Goal: Communication & Community: Answer question/provide support

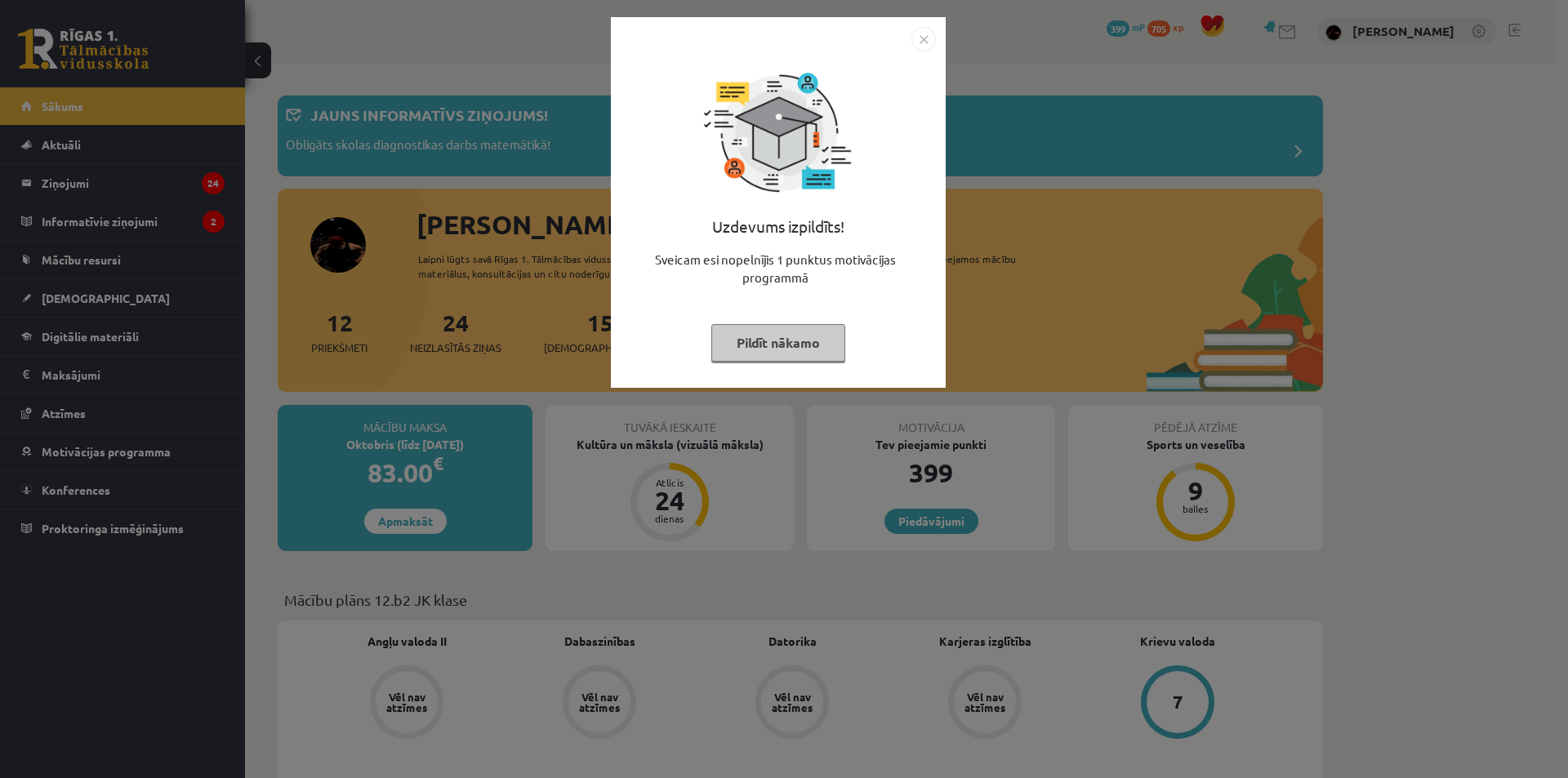
click at [927, 43] on img "Close" at bounding box center [923, 39] width 24 height 24
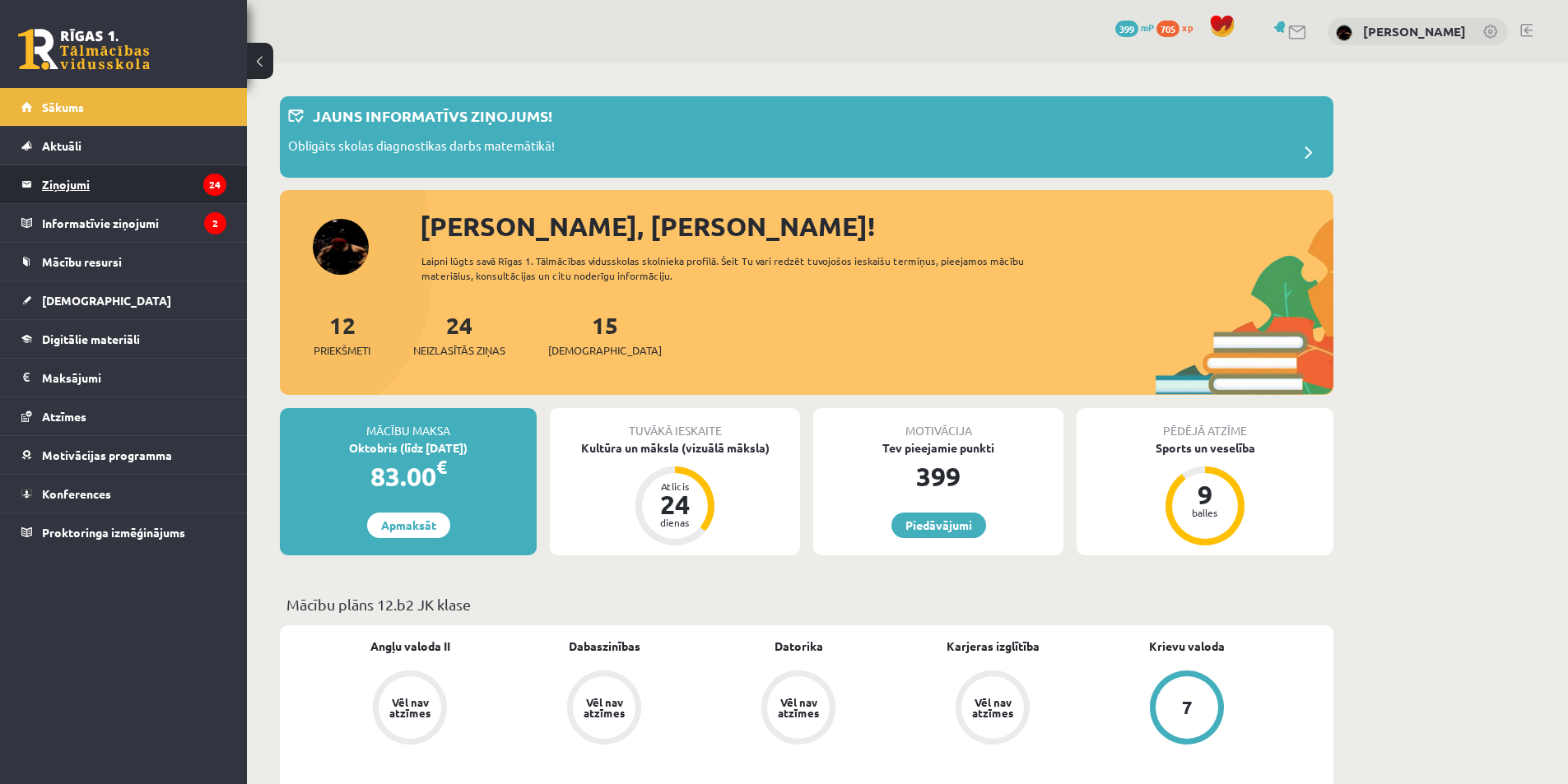
click at [136, 192] on legend "Ziņojumi 24" at bounding box center [134, 184] width 184 height 37
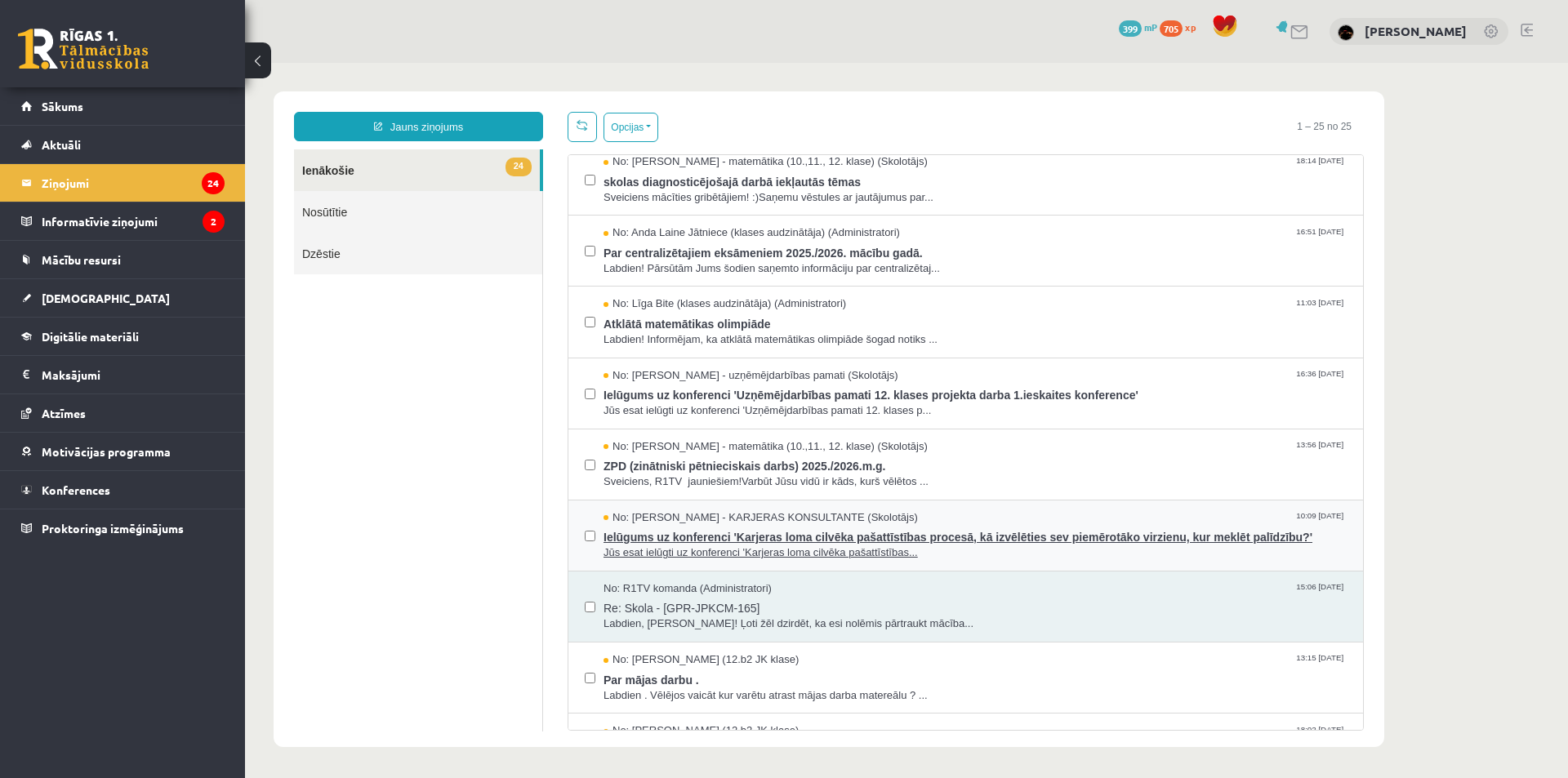
scroll to position [164, 0]
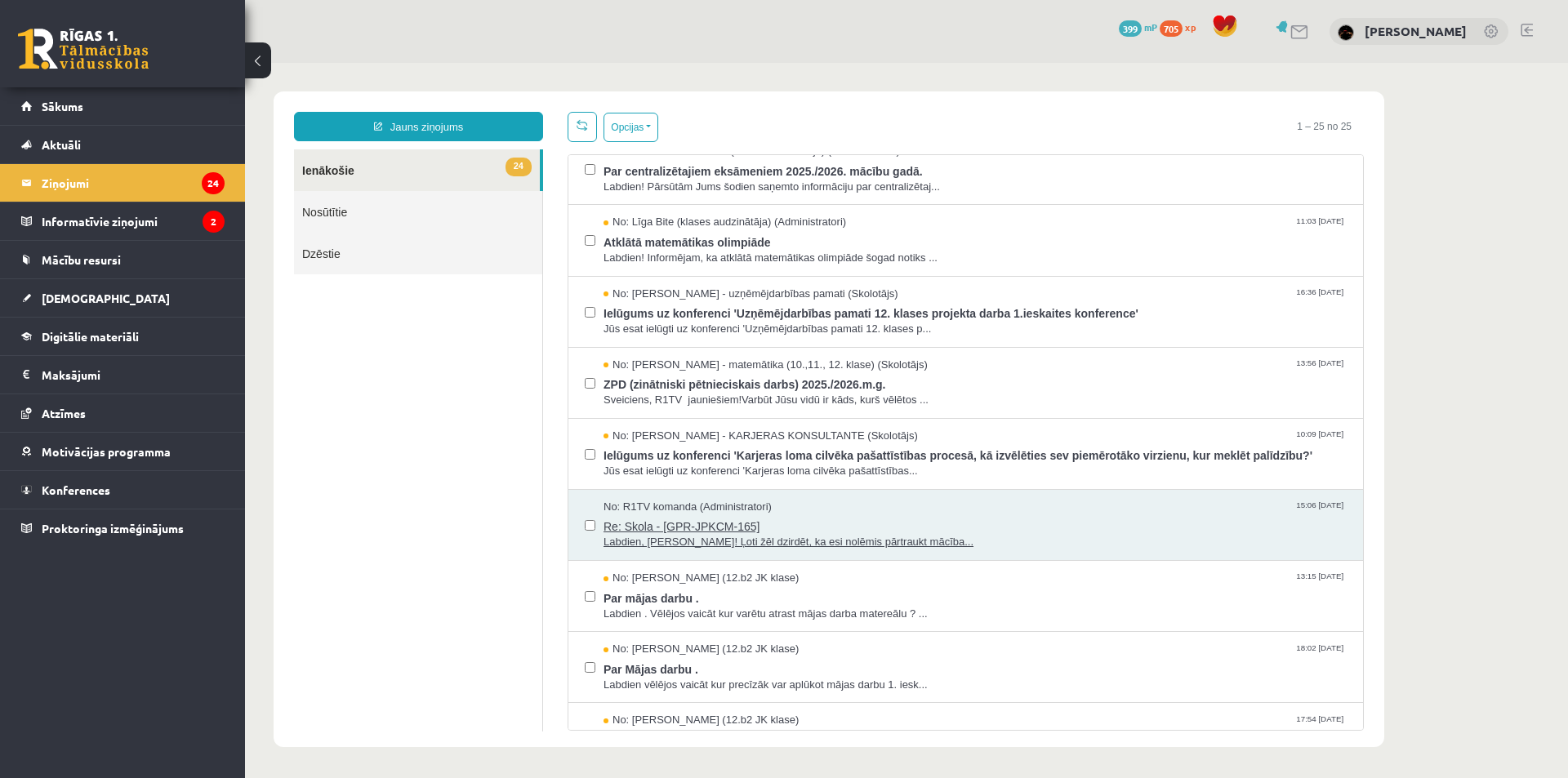
click at [825, 524] on span "Re: Skola - [GPR-JPKCM-165]" at bounding box center [975, 524] width 743 height 21
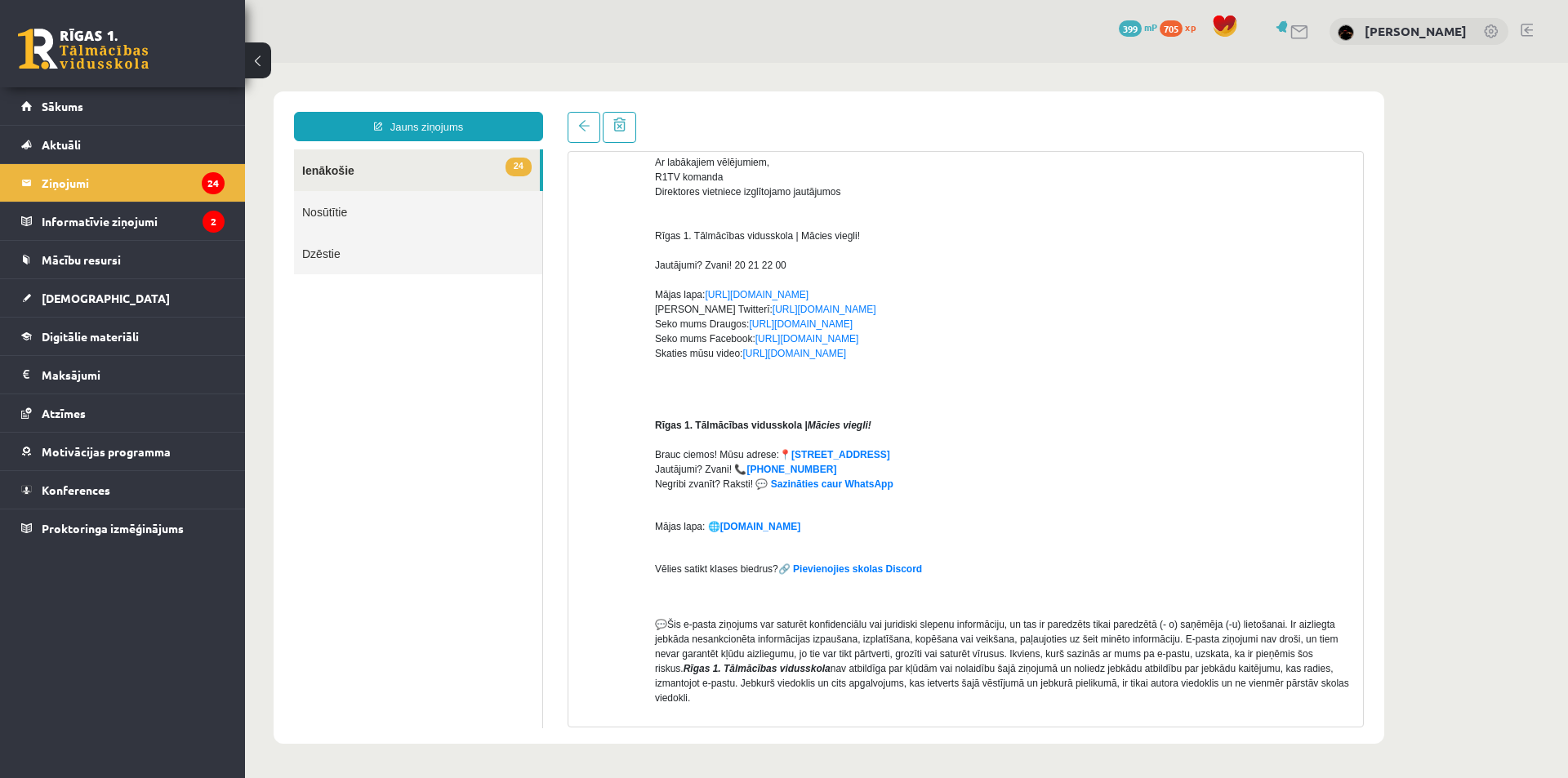
scroll to position [508, 0]
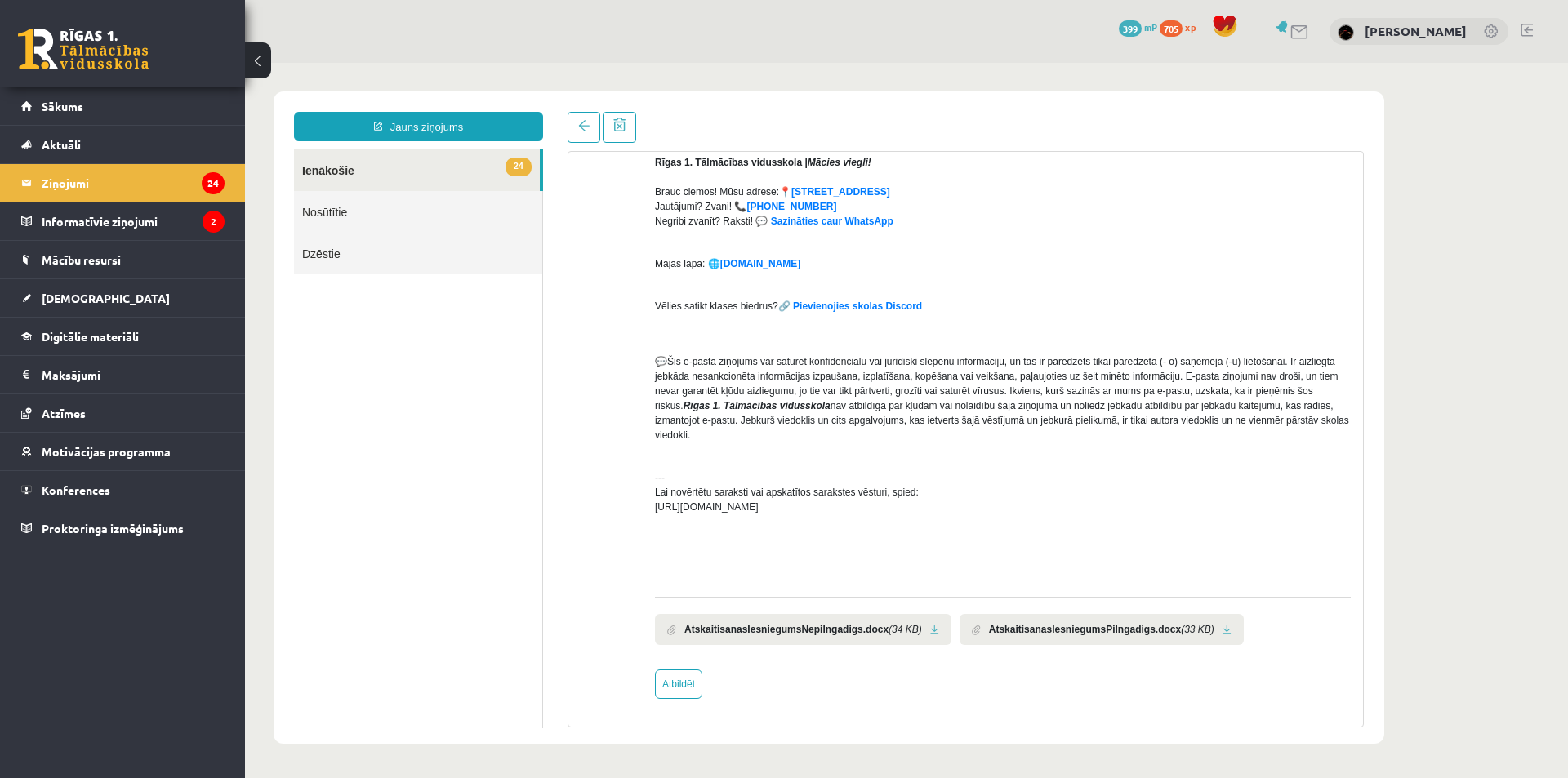
click at [1181, 636] on icon "(33 KB)" at bounding box center [1197, 629] width 34 height 15
click at [1202, 623] on li "AtskaitisanasIesniegumsPilngadigs.docx (33 KB)" at bounding box center [1101, 629] width 284 height 31
click at [1223, 631] on link at bounding box center [1227, 629] width 9 height 10
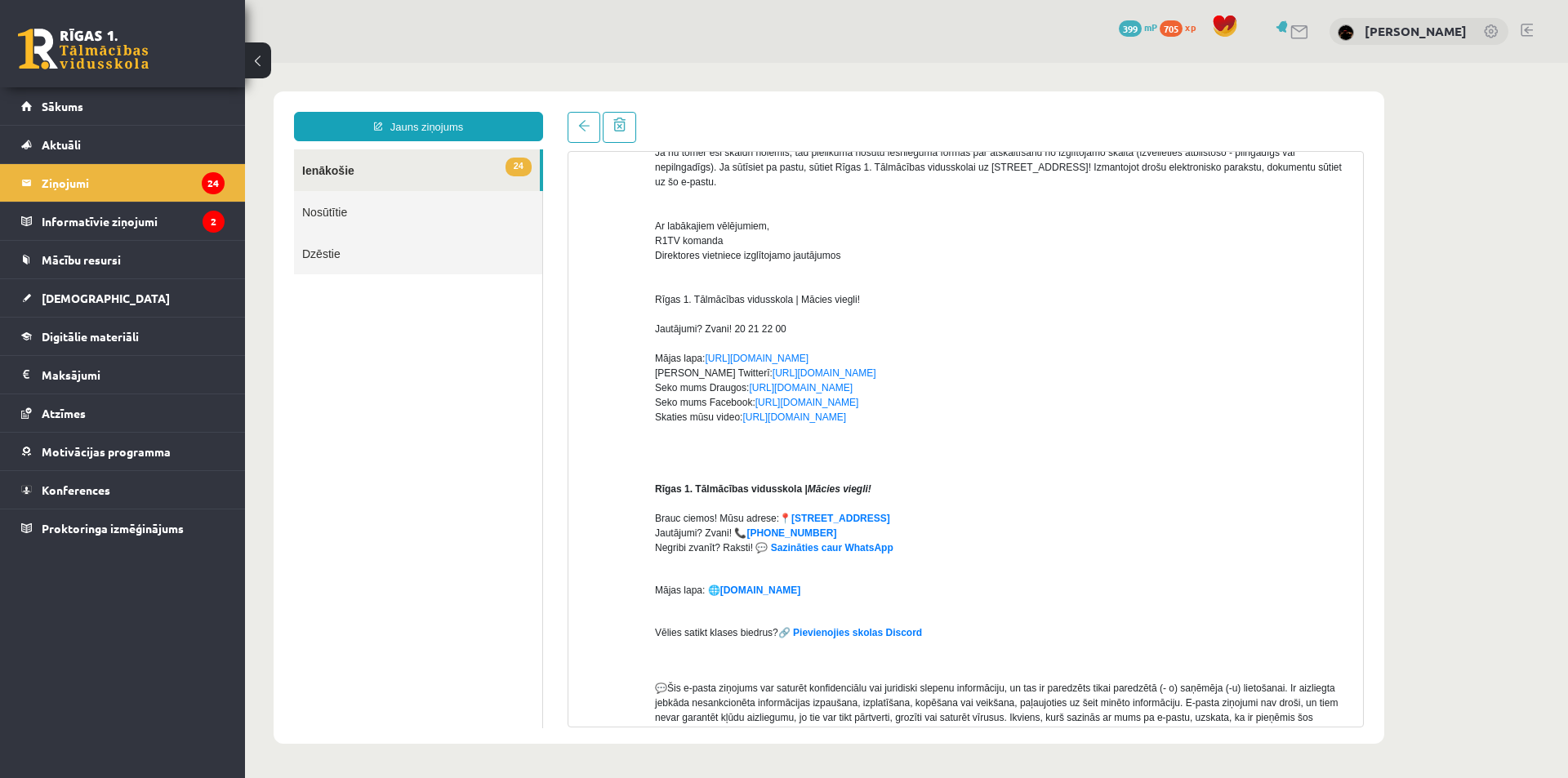
scroll to position [0, 0]
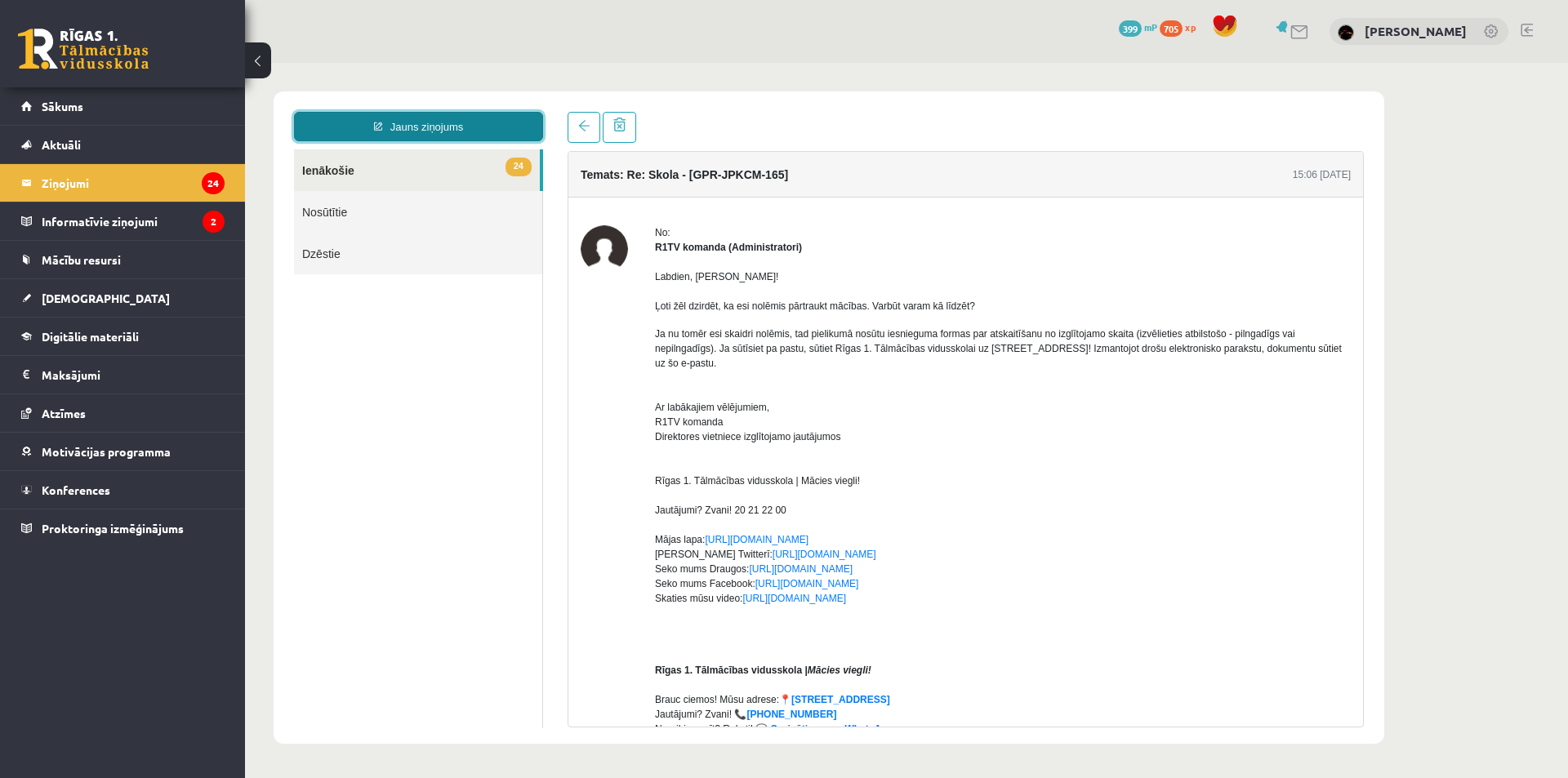
click at [455, 127] on link "Jauns ziņojums" at bounding box center [419, 126] width 249 height 29
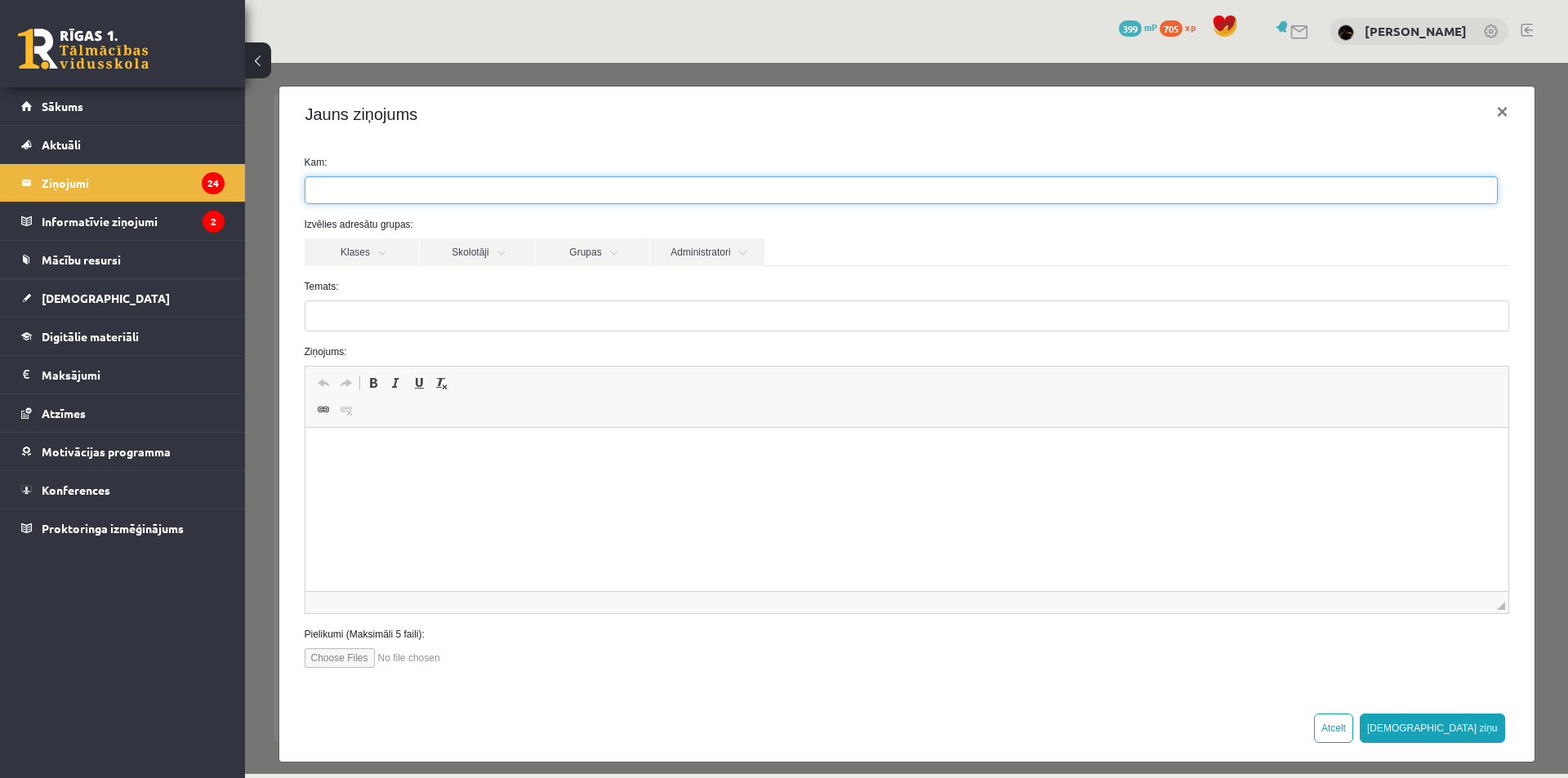
click at [361, 189] on input "search" at bounding box center [334, 190] width 57 height 26
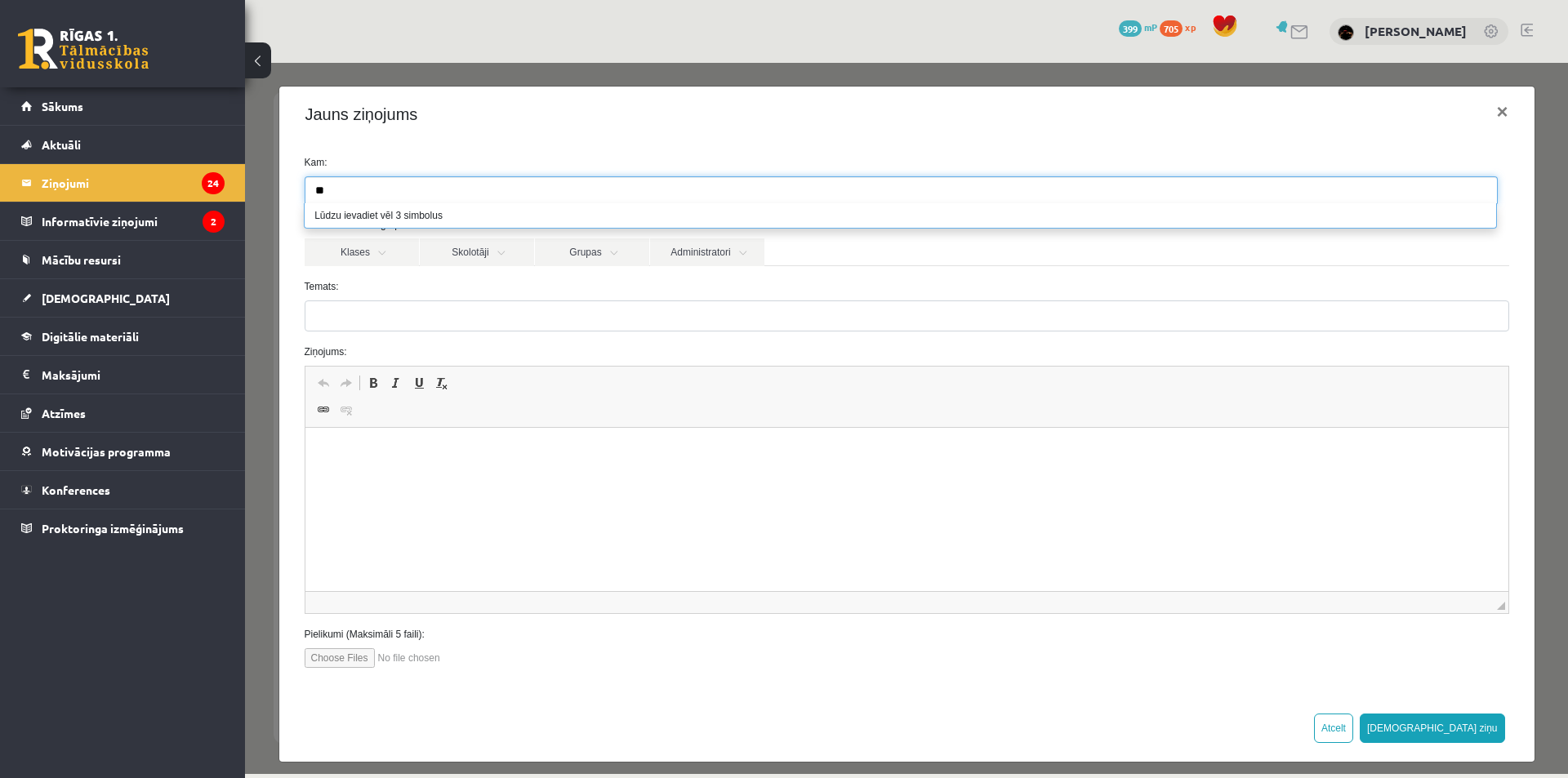
type input "*"
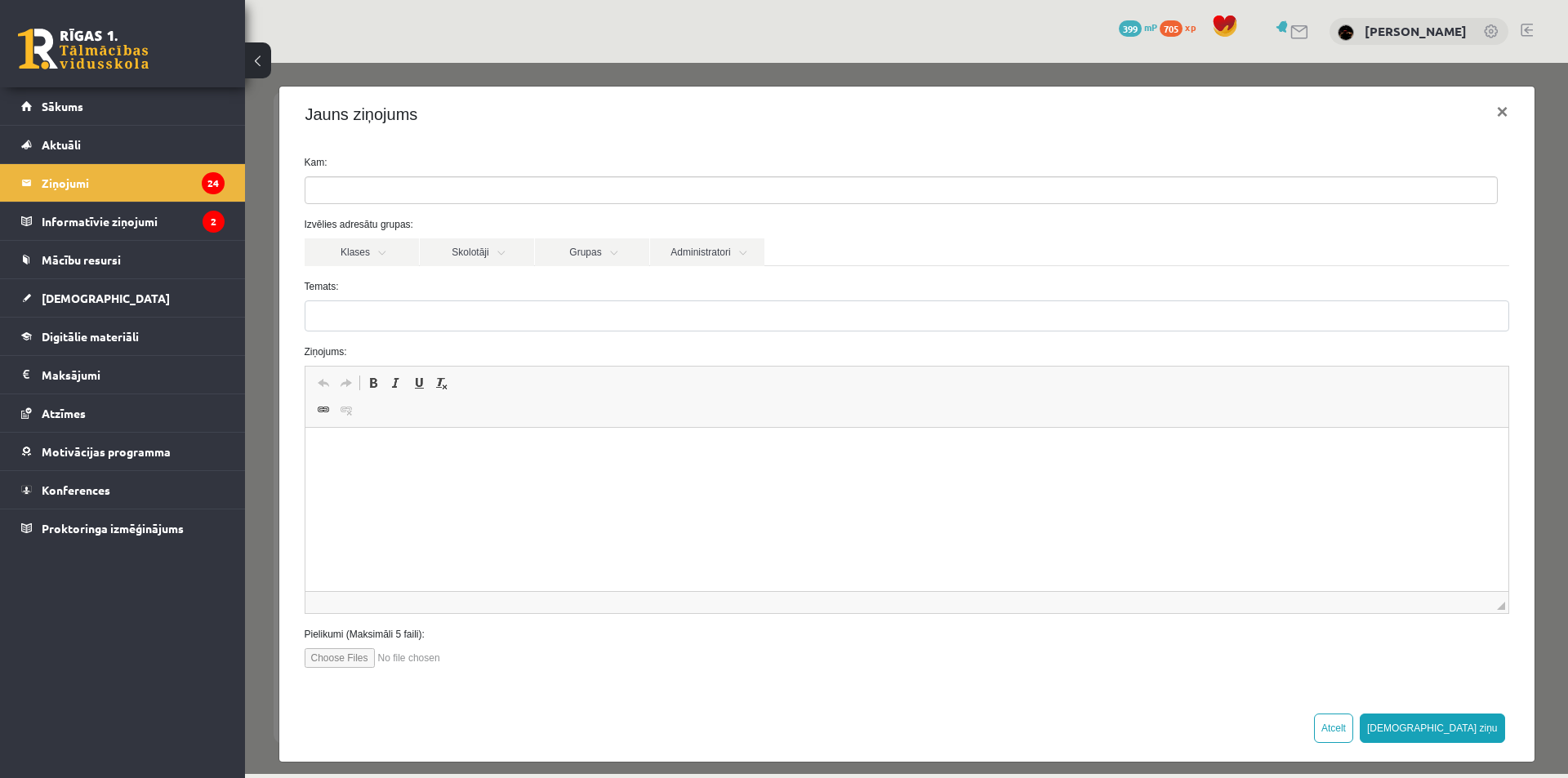
click at [852, 247] on div "Klases Skolotāji Grupas Administratori" at bounding box center [907, 251] width 1204 height 27
click at [745, 254] on link "Administratori" at bounding box center [707, 252] width 114 height 28
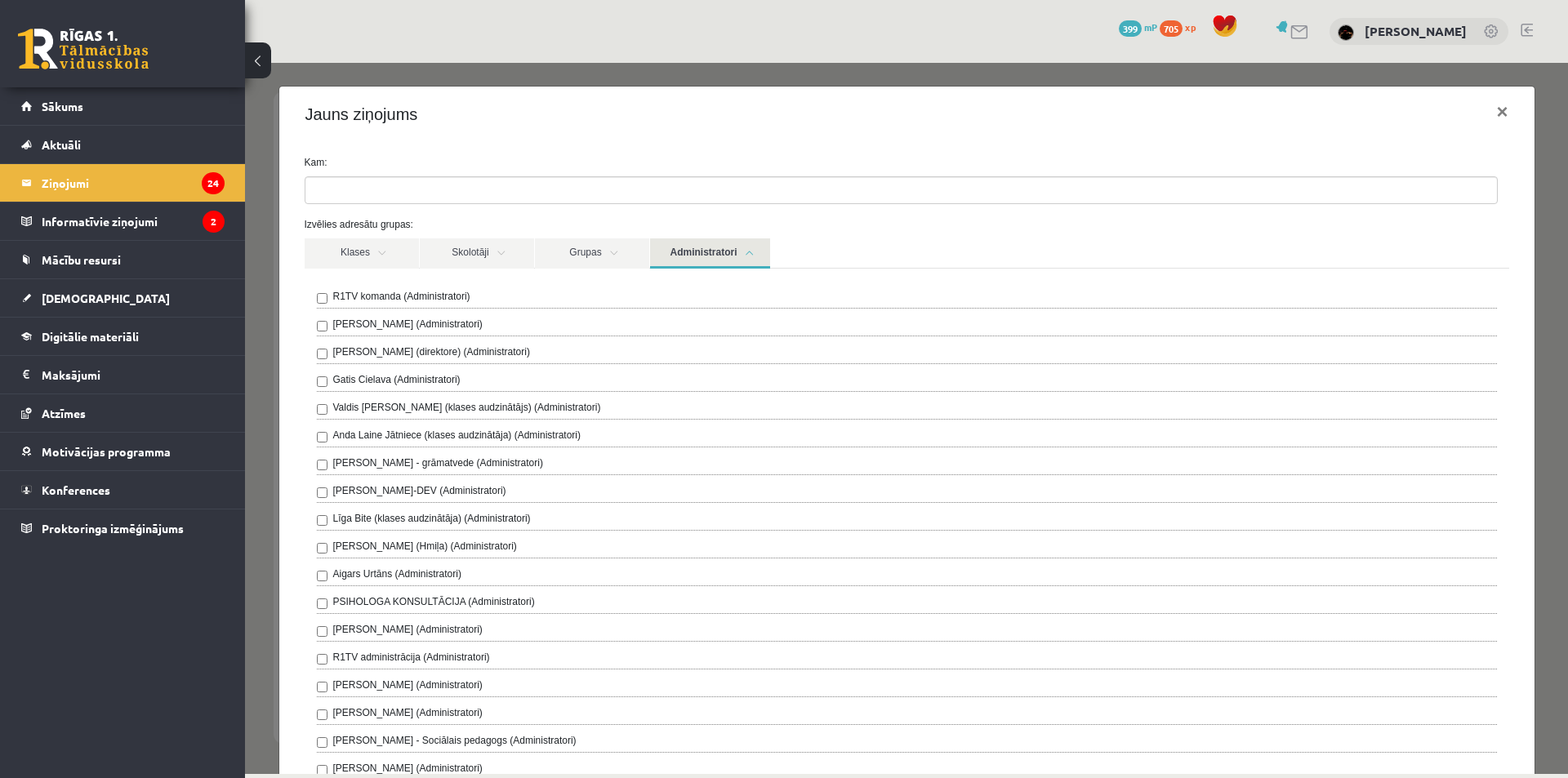
click at [745, 254] on link "Administratori" at bounding box center [710, 253] width 120 height 30
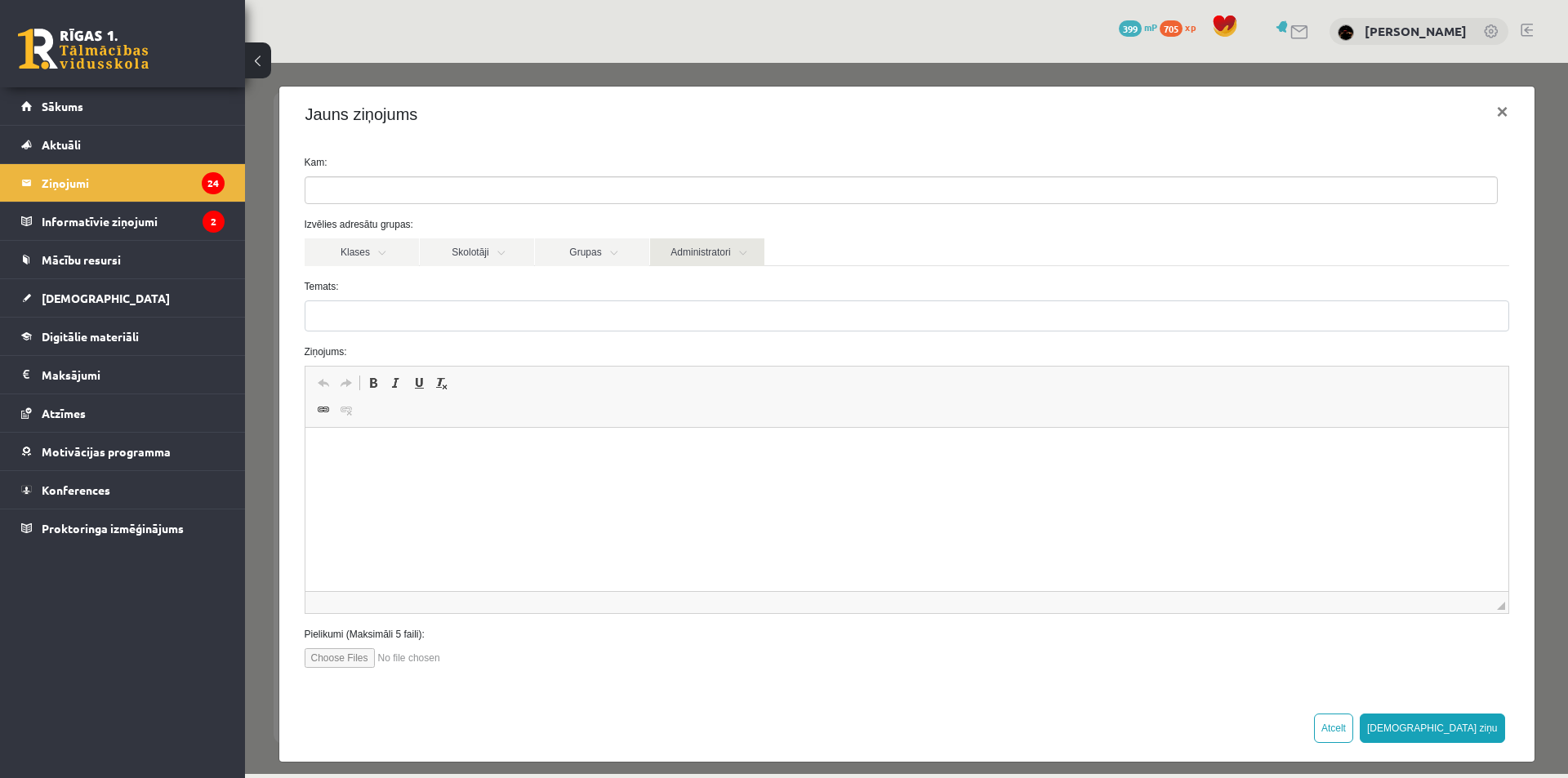
click at [745, 254] on link "Administratori" at bounding box center [707, 252] width 114 height 28
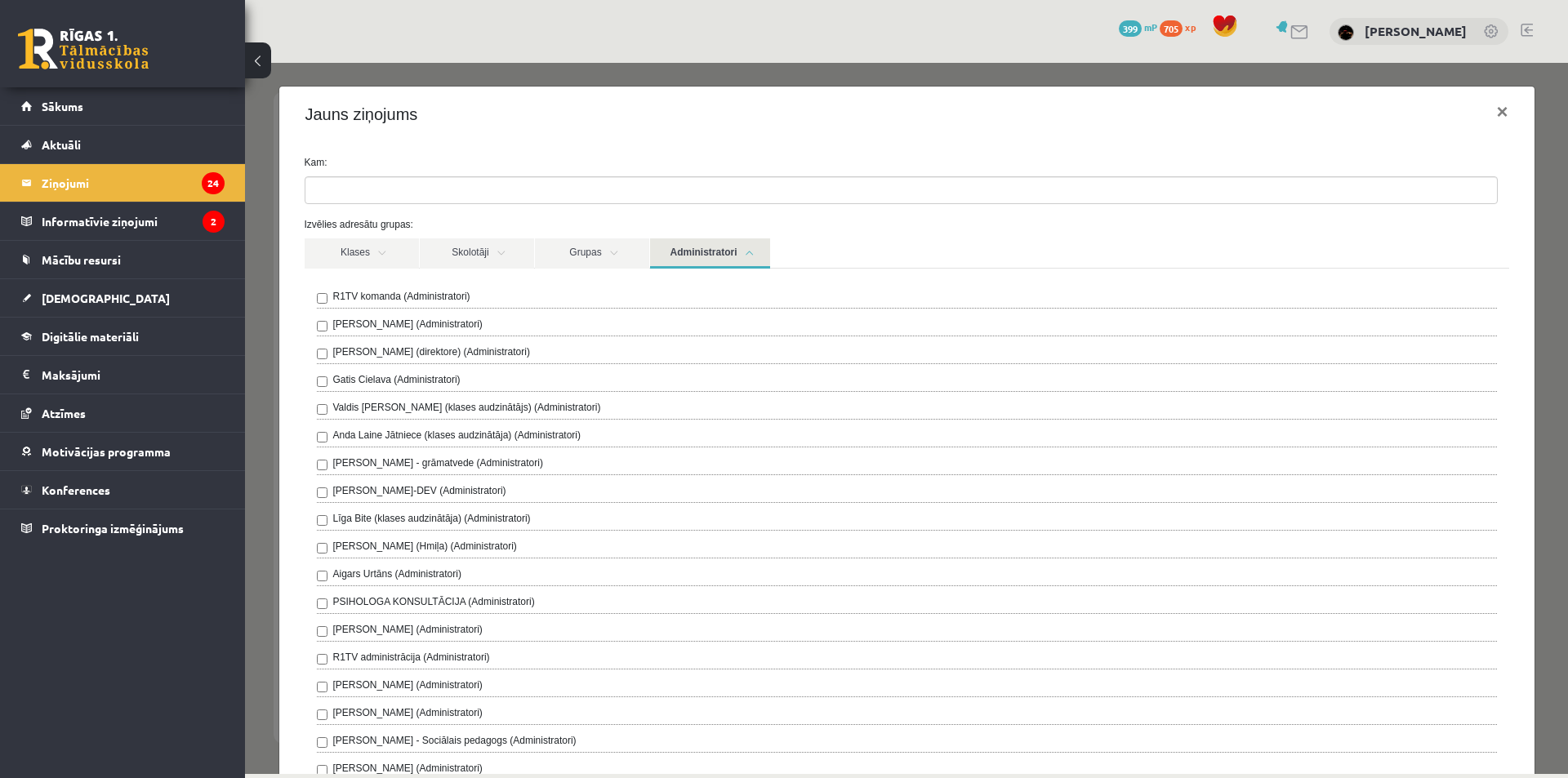
click at [392, 298] on label "R1TV komanda (Administratori)" at bounding box center [402, 296] width 137 height 15
click at [759, 156] on label "Kam:" at bounding box center [907, 162] width 1229 height 15
click at [816, 256] on div "Klases Skolotāji Grupas Administratori" at bounding box center [907, 253] width 1204 height 29
click at [386, 298] on label "R1TV komanda (Administratori)" at bounding box center [402, 296] width 137 height 15
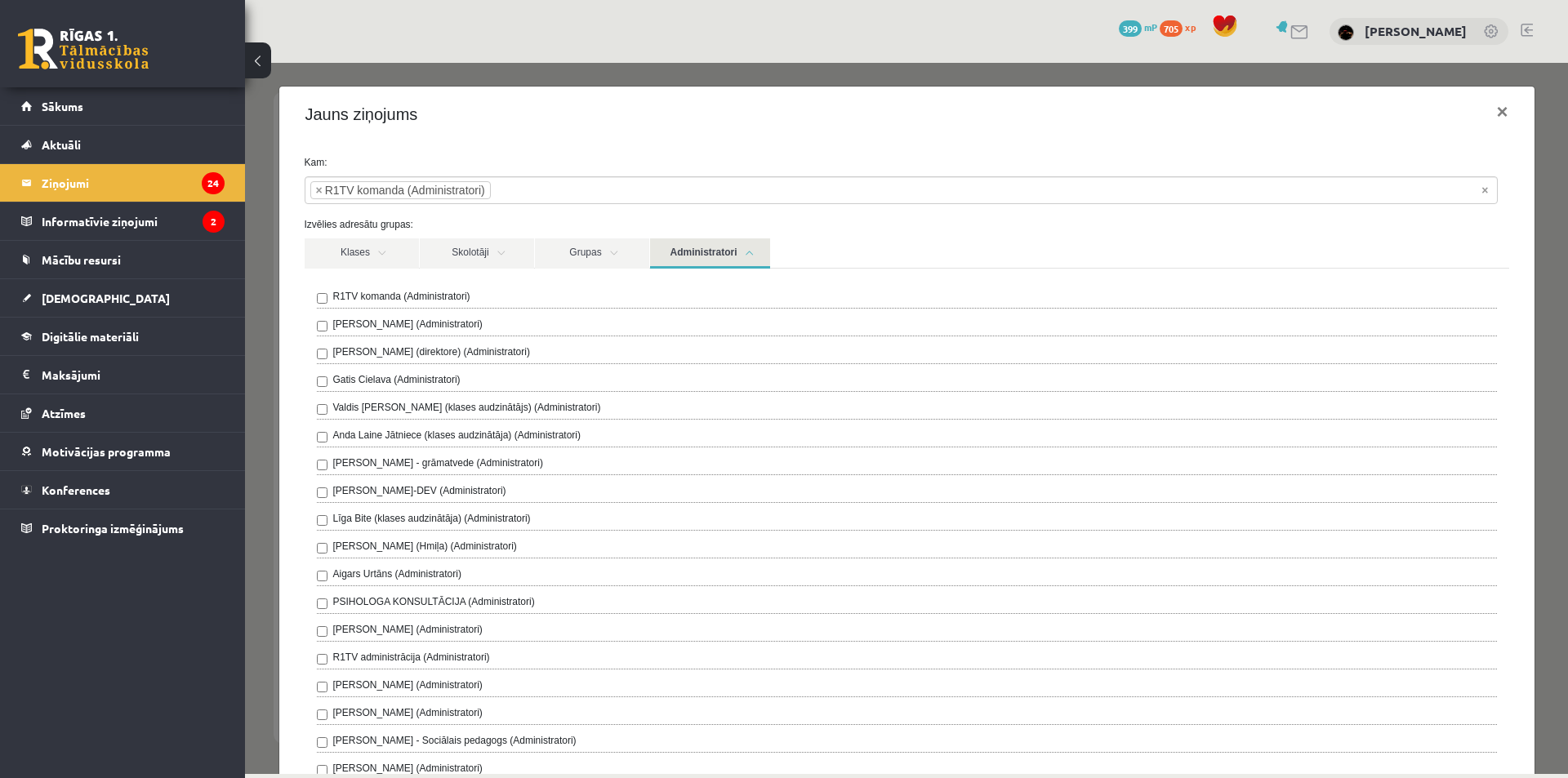
drag, startPoint x: 1027, startPoint y: 295, endPoint x: 1006, endPoint y: 278, distance: 27.0
click at [1016, 287] on div "R1TV komanda (Administratori) [PERSON_NAME] (Administratori) [PERSON_NAME] (dir…" at bounding box center [907, 537] width 1204 height 537
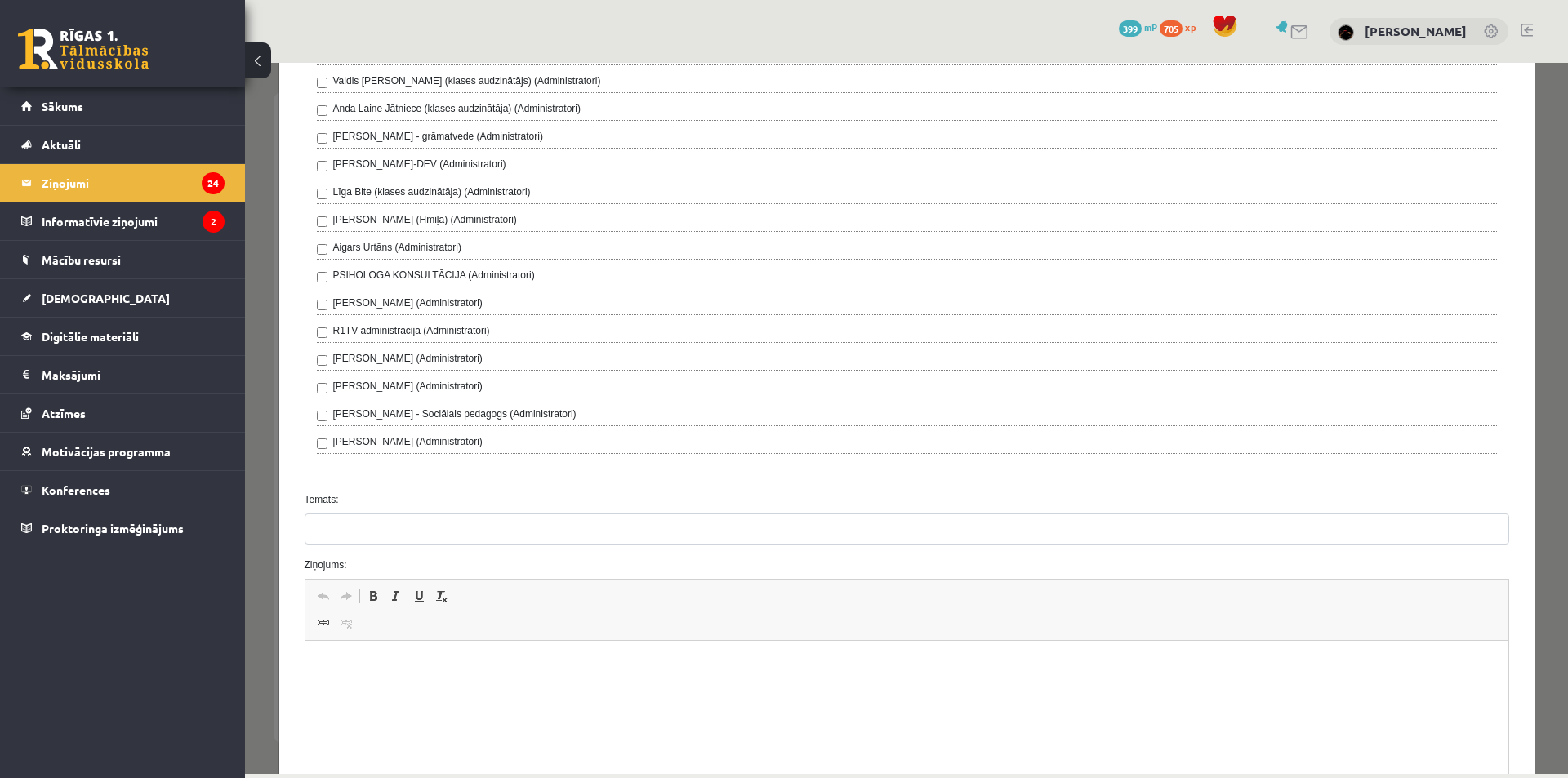
scroll to position [551, 0]
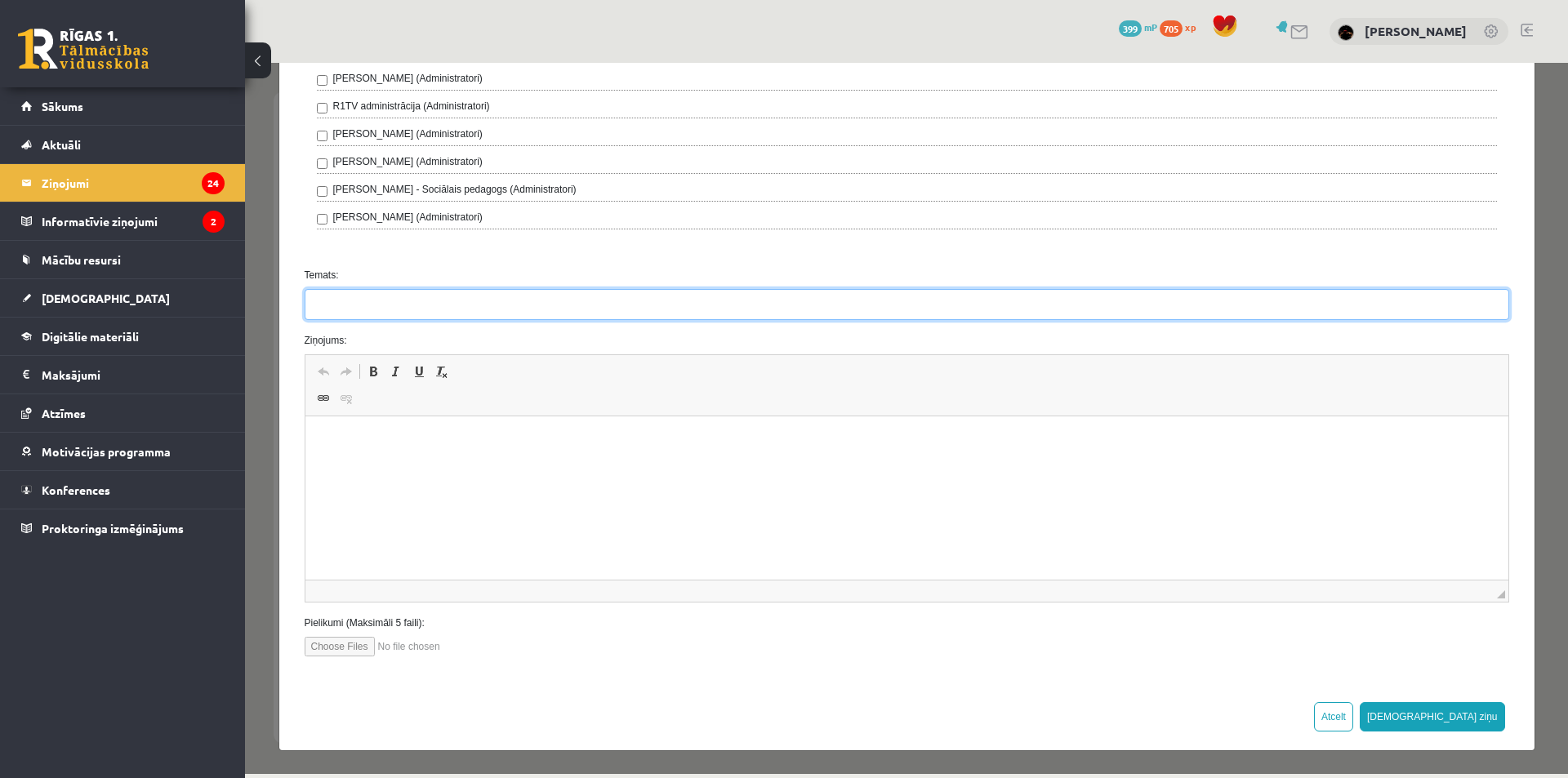
click at [345, 312] on input "Temats:" at bounding box center [907, 305] width 1204 height 31
type input "*"
type input "**********"
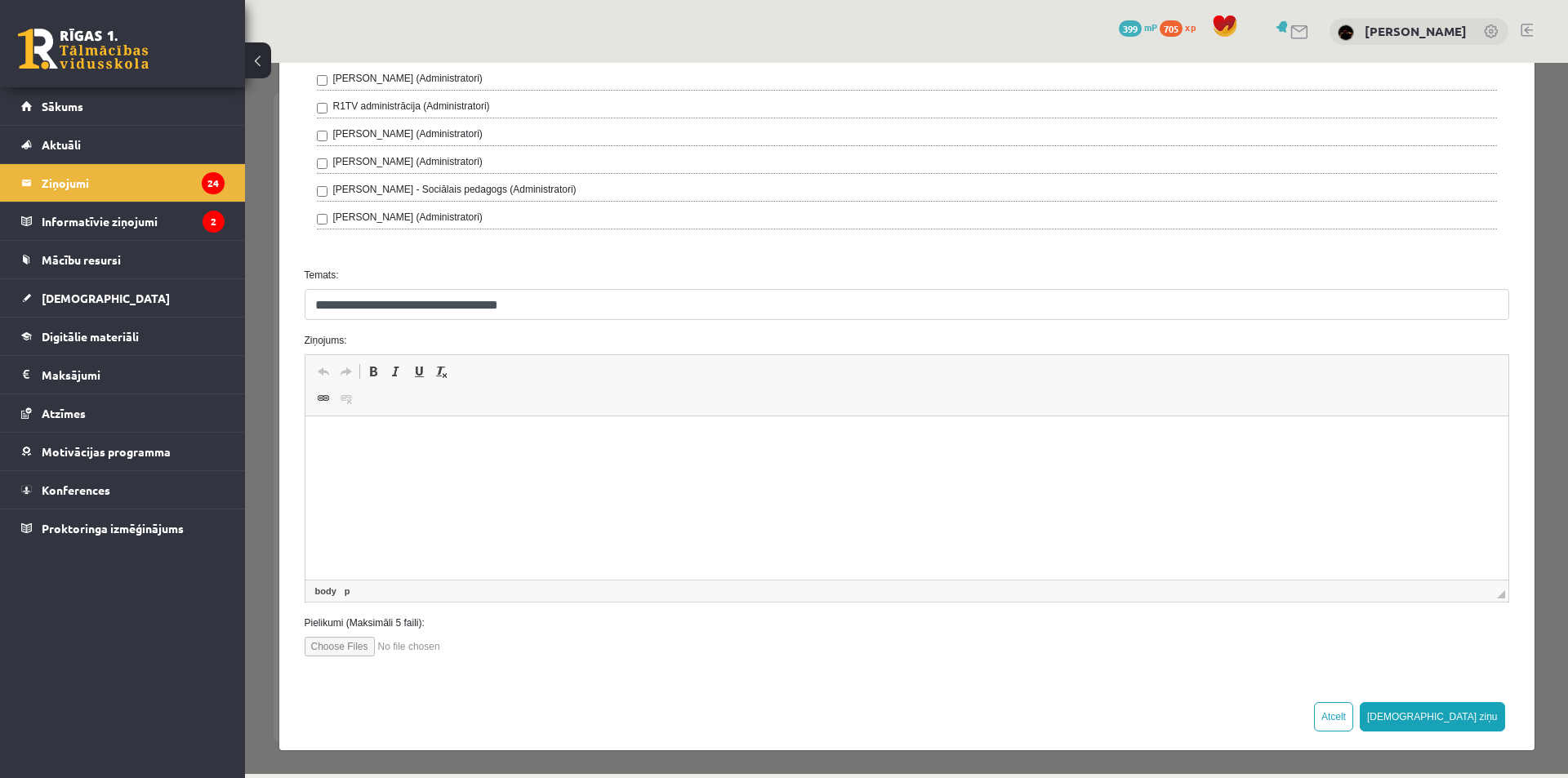
click at [564, 466] on html at bounding box center [906, 441] width 1203 height 50
click at [350, 646] on input "file" at bounding box center [397, 646] width 185 height 20
type input "**********"
click at [421, 466] on html at bounding box center [906, 441] width 1203 height 50
click at [409, 653] on input "file" at bounding box center [397, 646] width 185 height 20
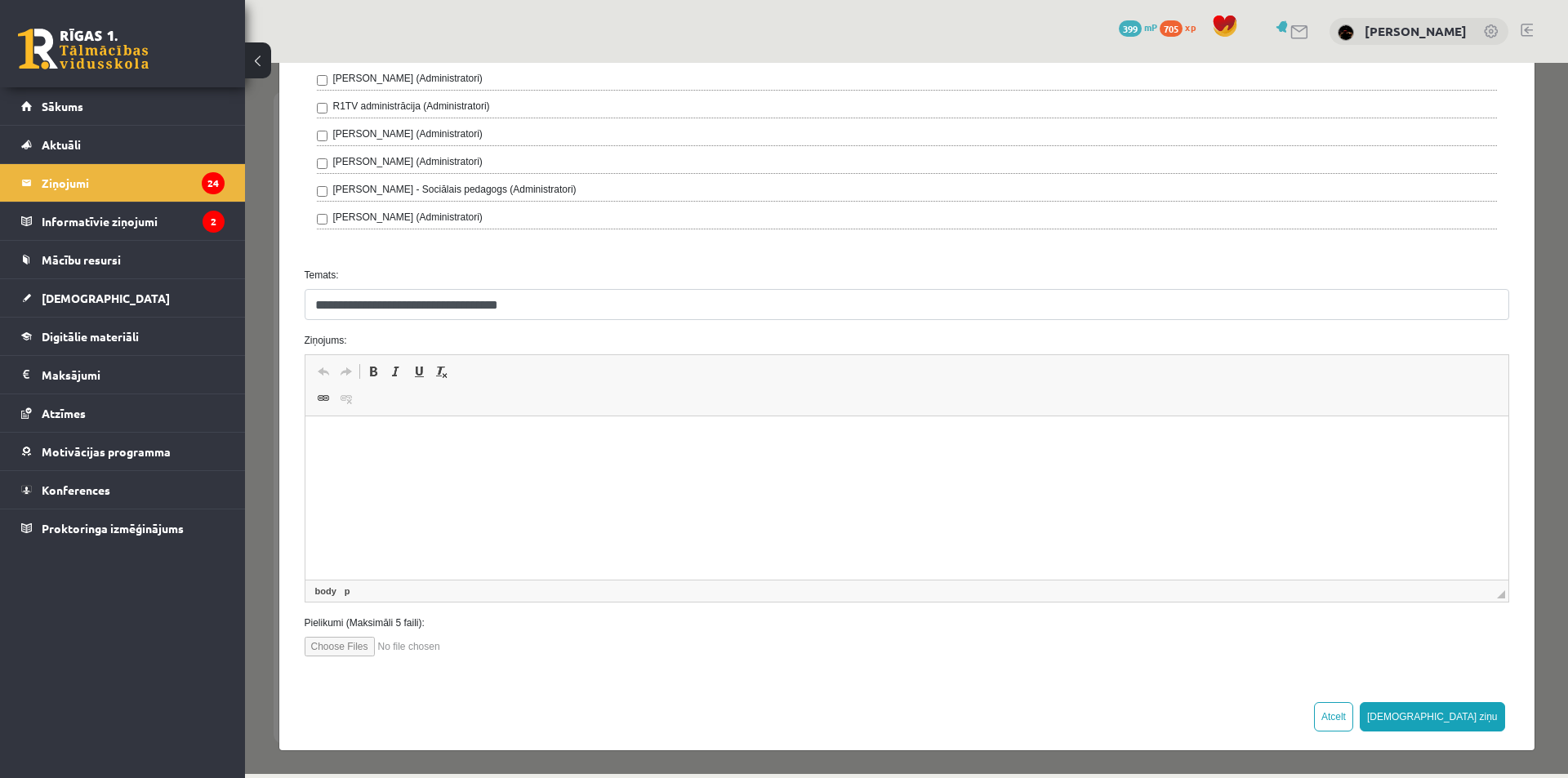
click at [447, 466] on html at bounding box center [906, 441] width 1203 height 50
click at [652, 468] on p "**********" at bounding box center [900, 469] width 1158 height 17
click at [372, 466] on p "**********" at bounding box center [900, 469] width 1158 height 17
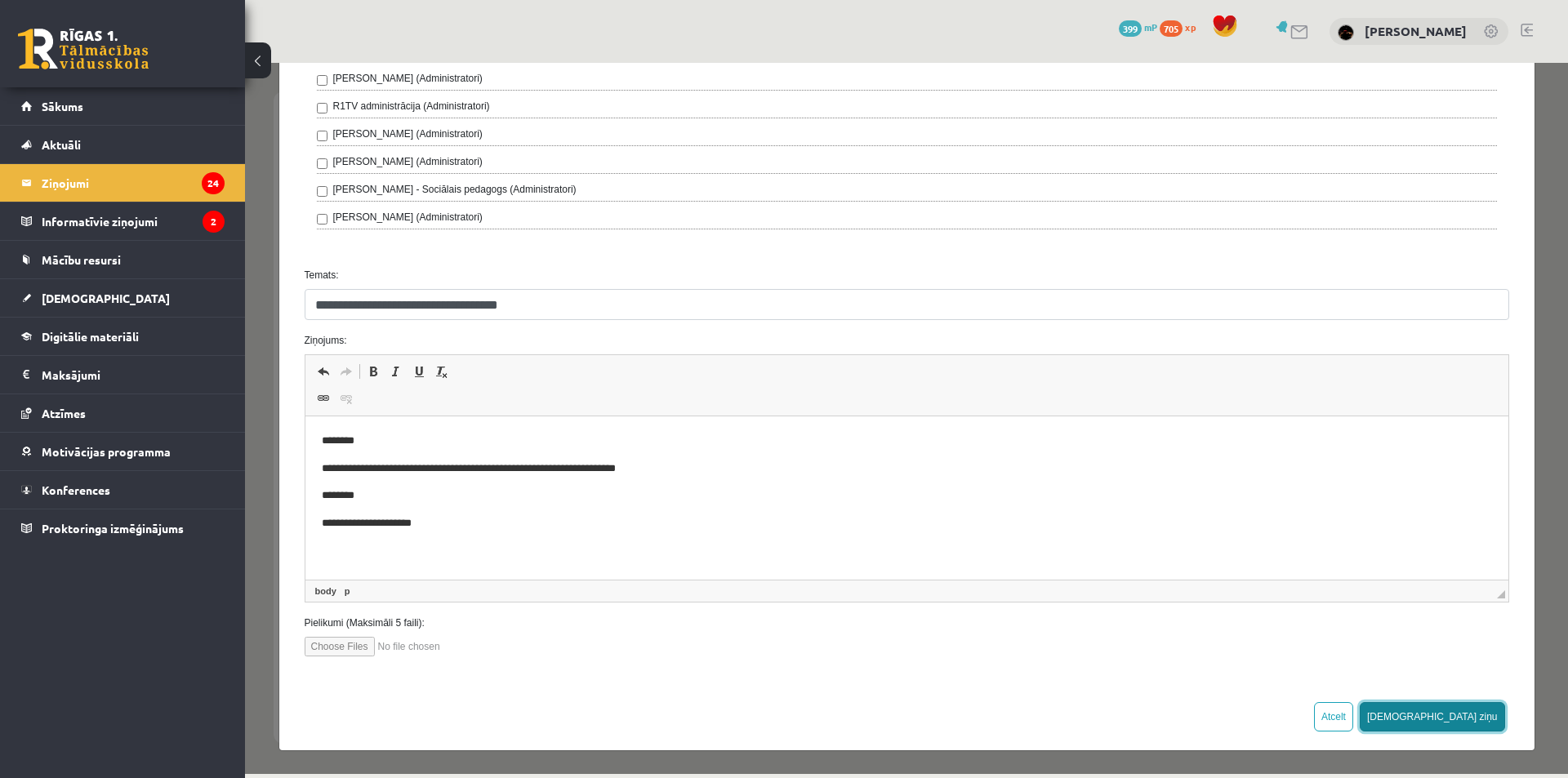
click at [1456, 723] on button "[DEMOGRAPHIC_DATA] ziņu" at bounding box center [1432, 717] width 145 height 29
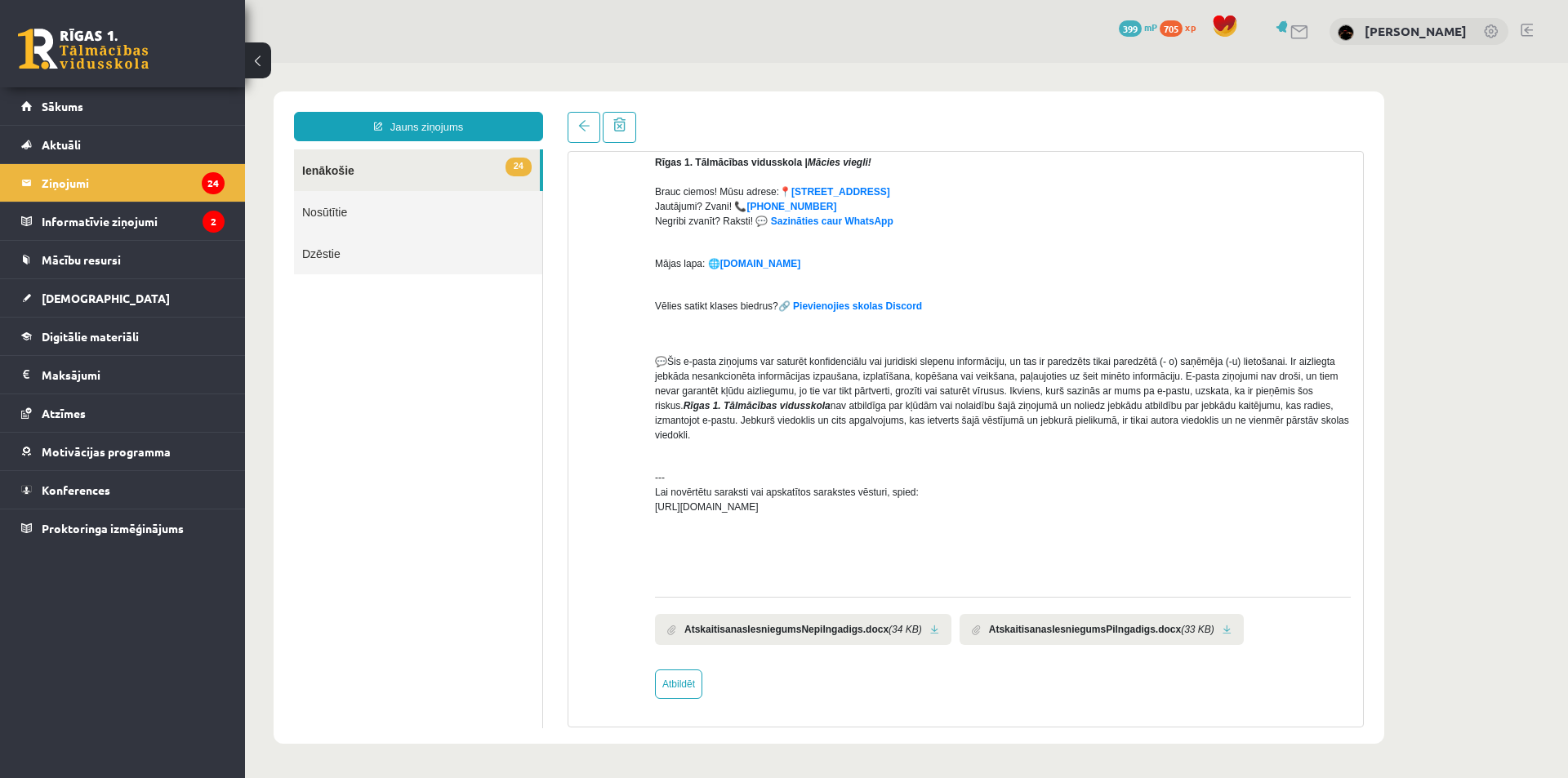
scroll to position [0, 0]
click at [359, 206] on link "Nosūtītie" at bounding box center [418, 212] width 248 height 42
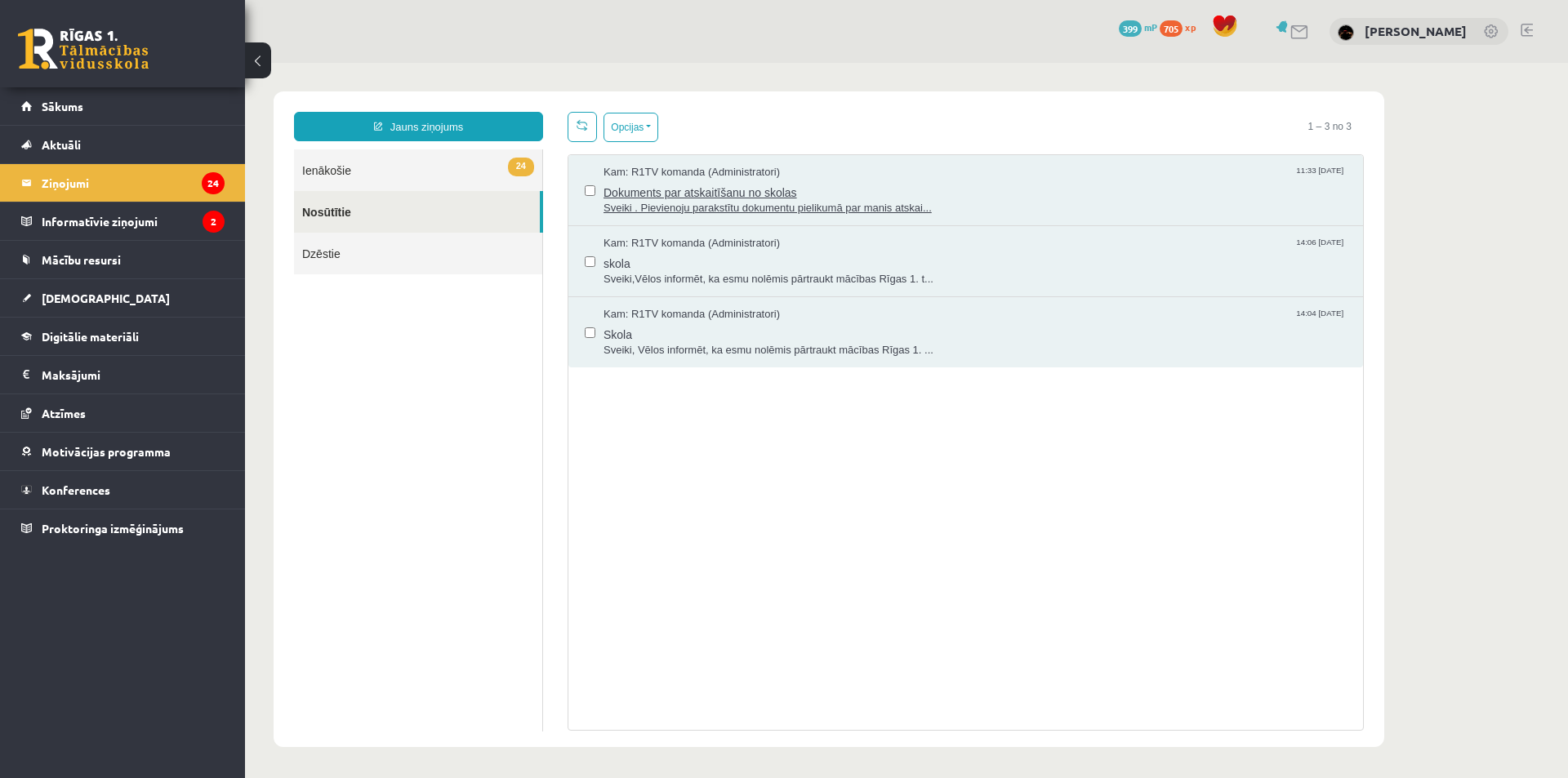
click at [864, 190] on span "Dokuments par atskaitīšanu no skolas" at bounding box center [975, 190] width 743 height 21
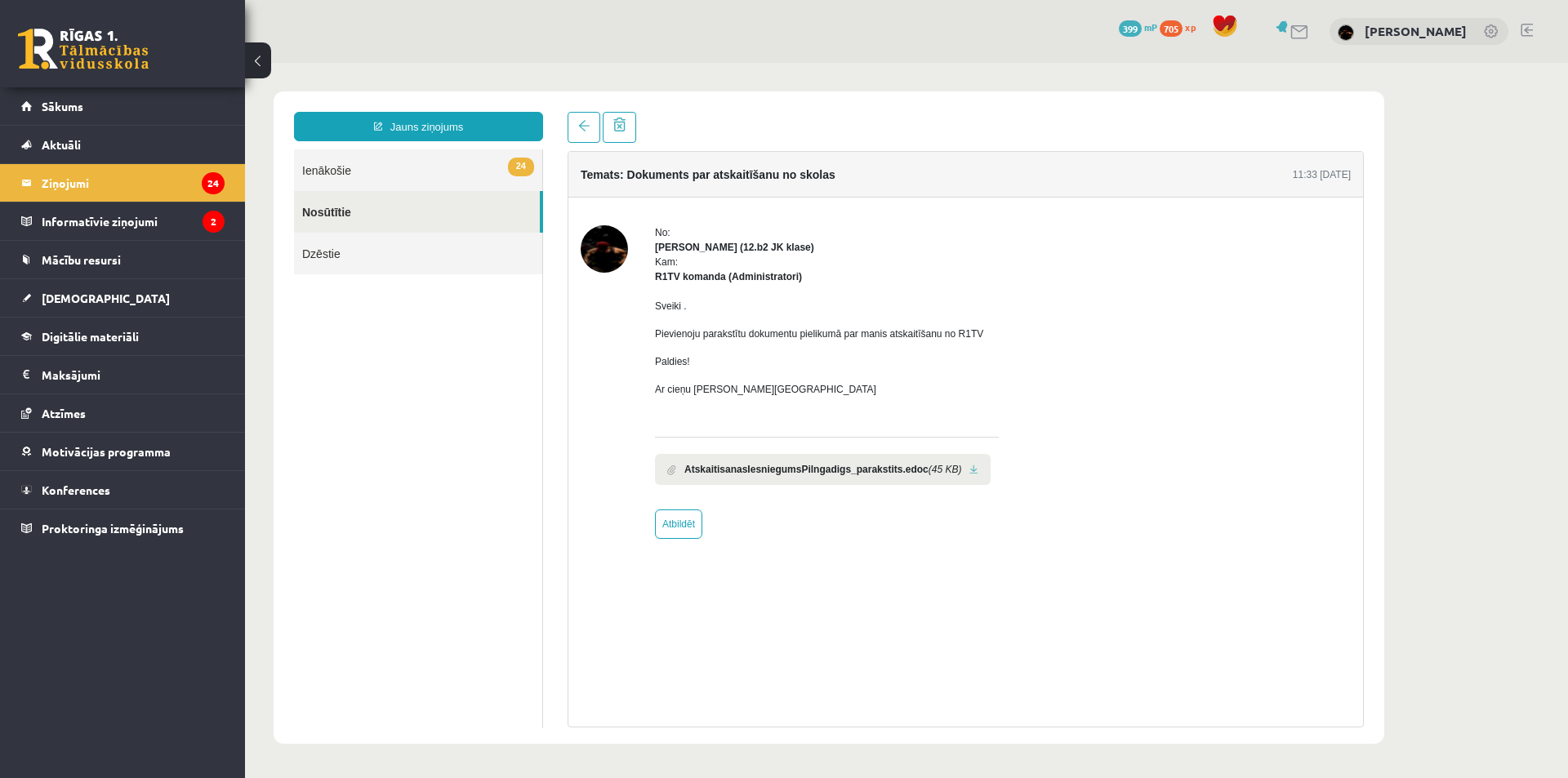
click at [969, 473] on link at bounding box center [973, 470] width 9 height 10
